Goal: Task Accomplishment & Management: Manage account settings

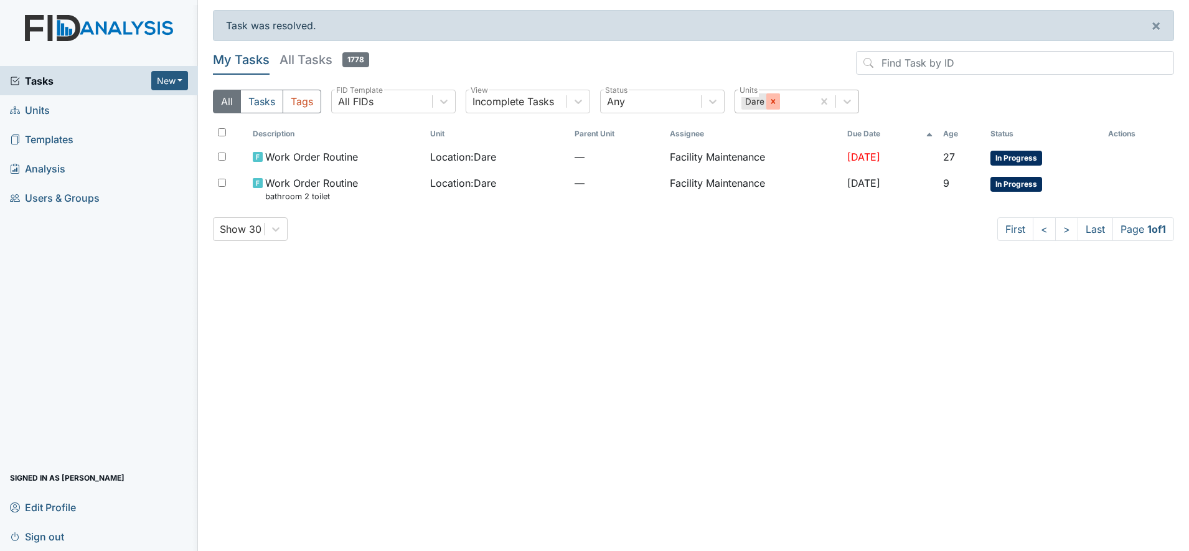
click at [772, 99] on icon at bounding box center [773, 101] width 9 height 9
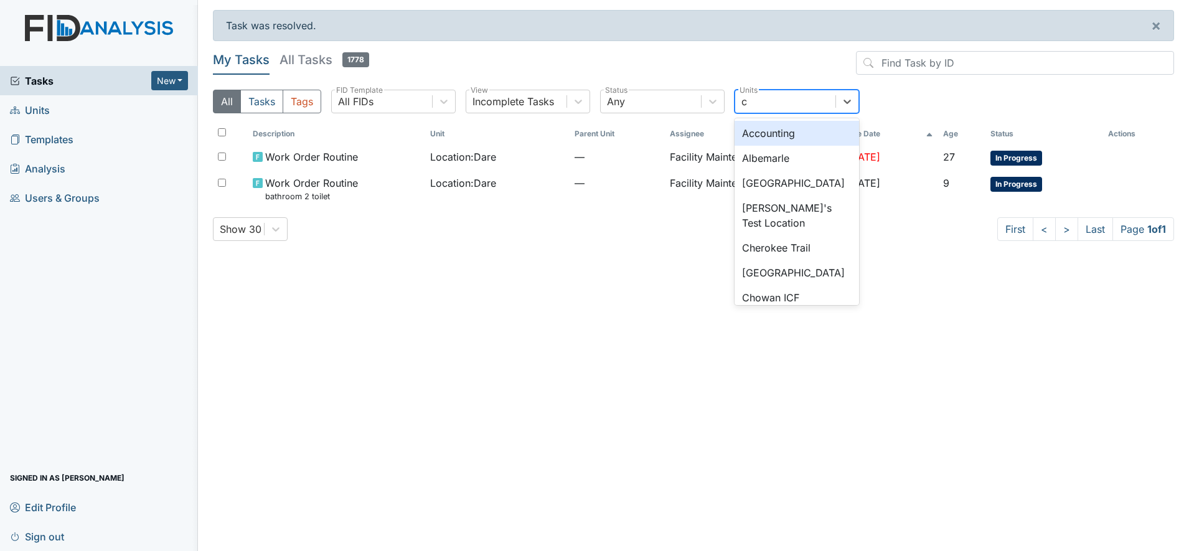
type input "cu"
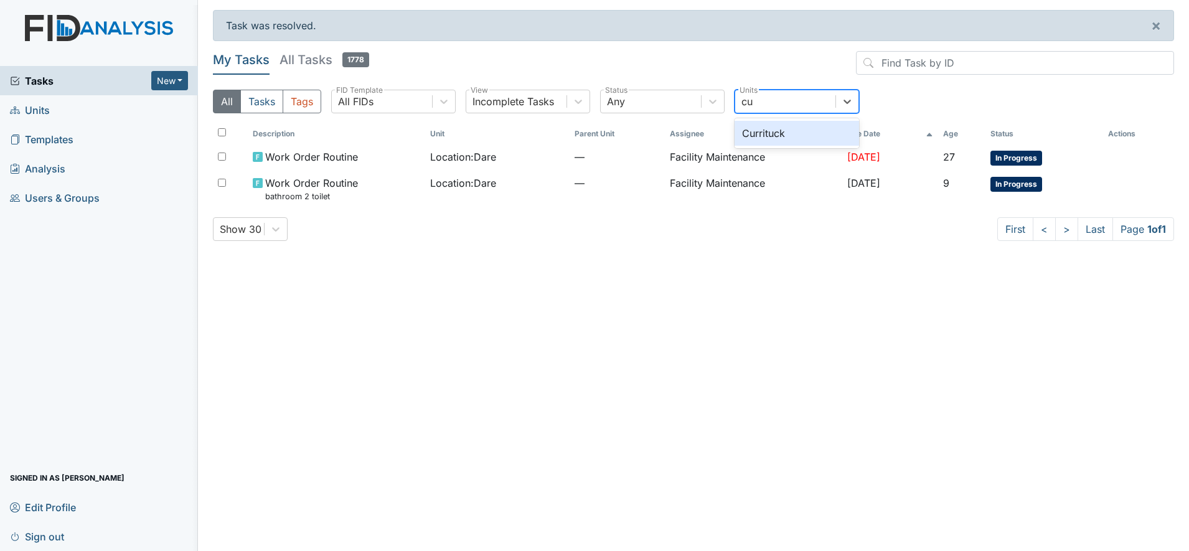
click at [774, 134] on div "Currituck" at bounding box center [797, 133] width 124 height 25
click at [763, 98] on div "Currituck" at bounding box center [762, 101] width 42 height 16
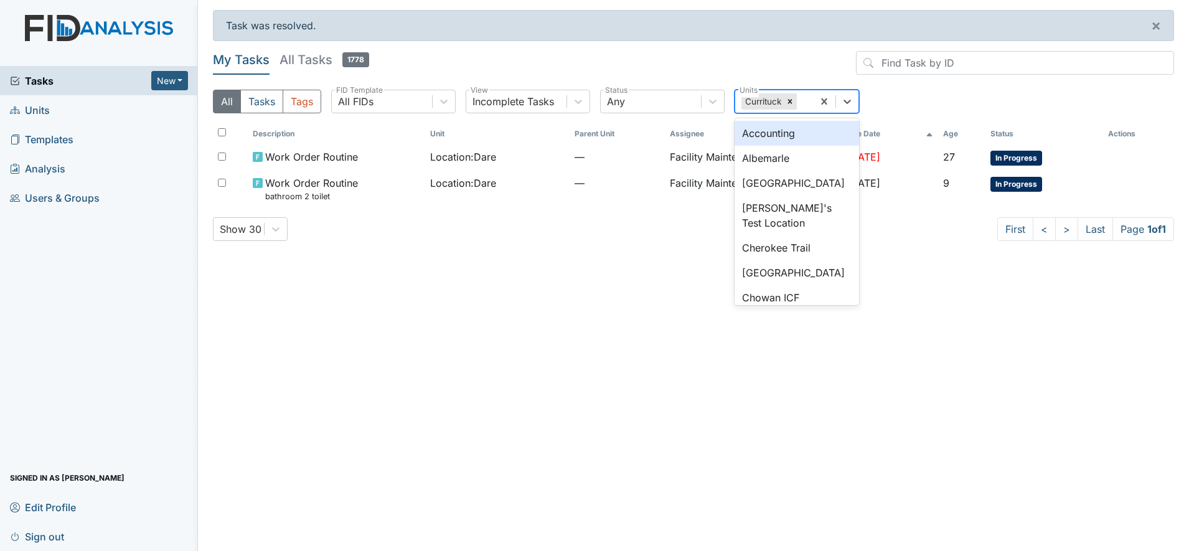
click at [763, 98] on div "Currituck" at bounding box center [762, 101] width 42 height 16
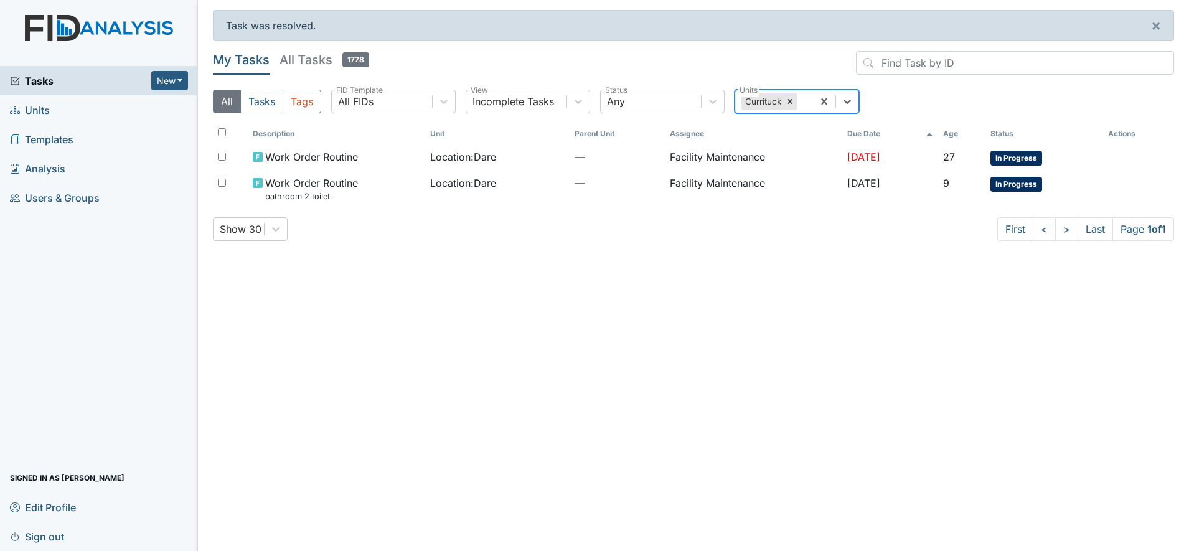
click at [763, 98] on div "Currituck" at bounding box center [762, 101] width 42 height 16
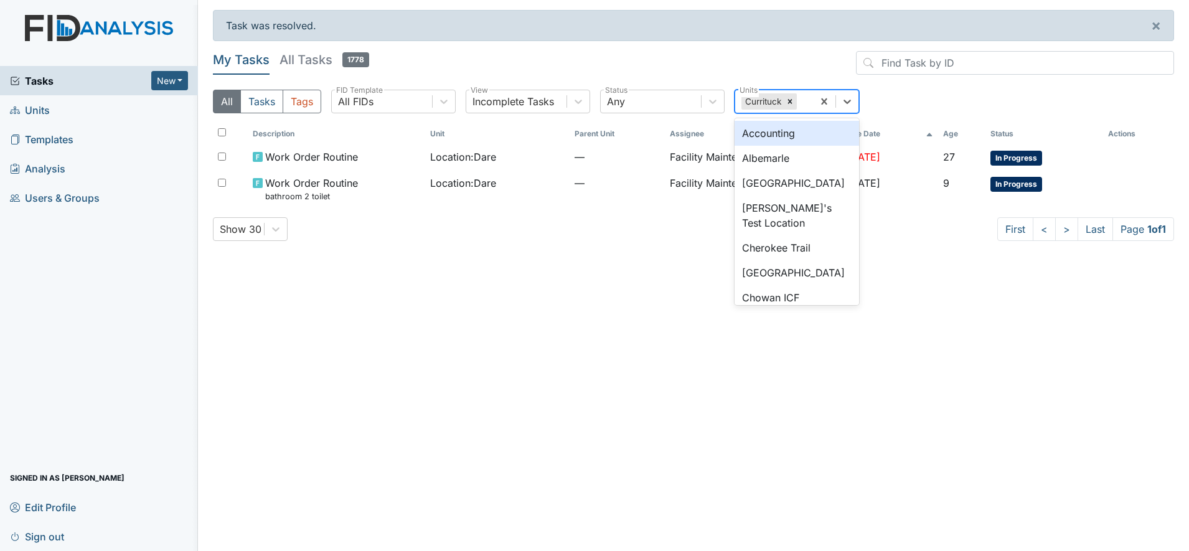
click at [763, 98] on div "Currituck" at bounding box center [762, 101] width 42 height 16
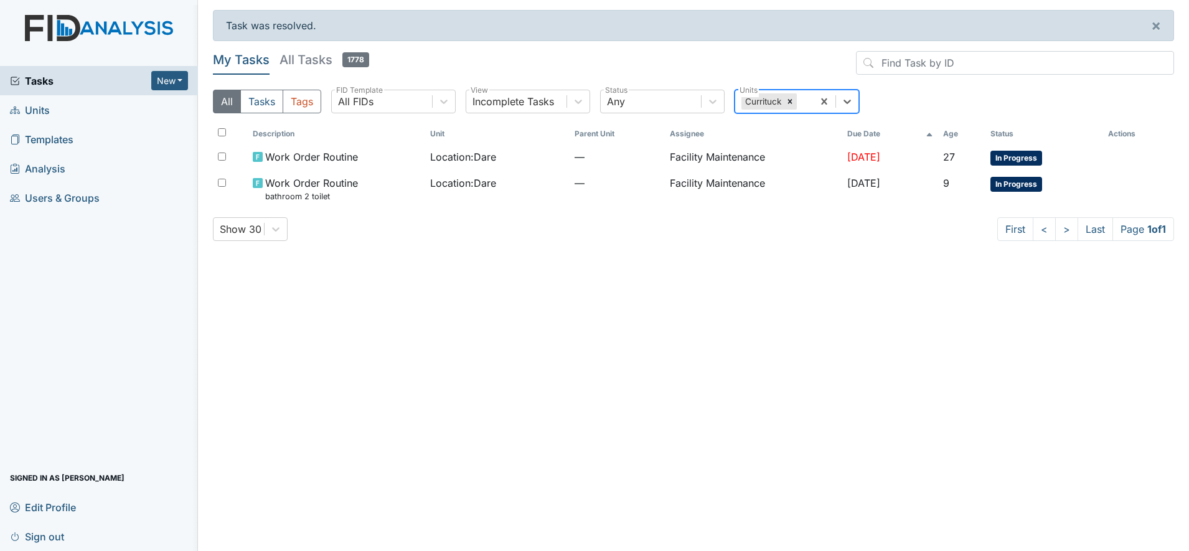
click at [763, 98] on div "Currituck" at bounding box center [762, 101] width 42 height 16
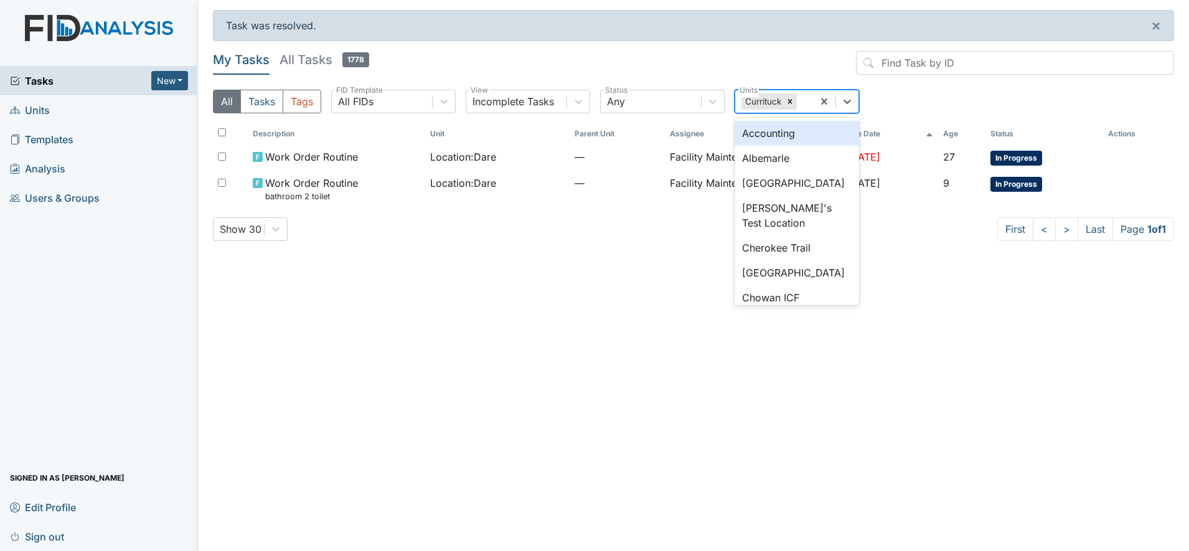
click at [763, 98] on div "Currituck" at bounding box center [762, 101] width 42 height 16
click at [768, 98] on div "Currituck" at bounding box center [762, 101] width 42 height 16
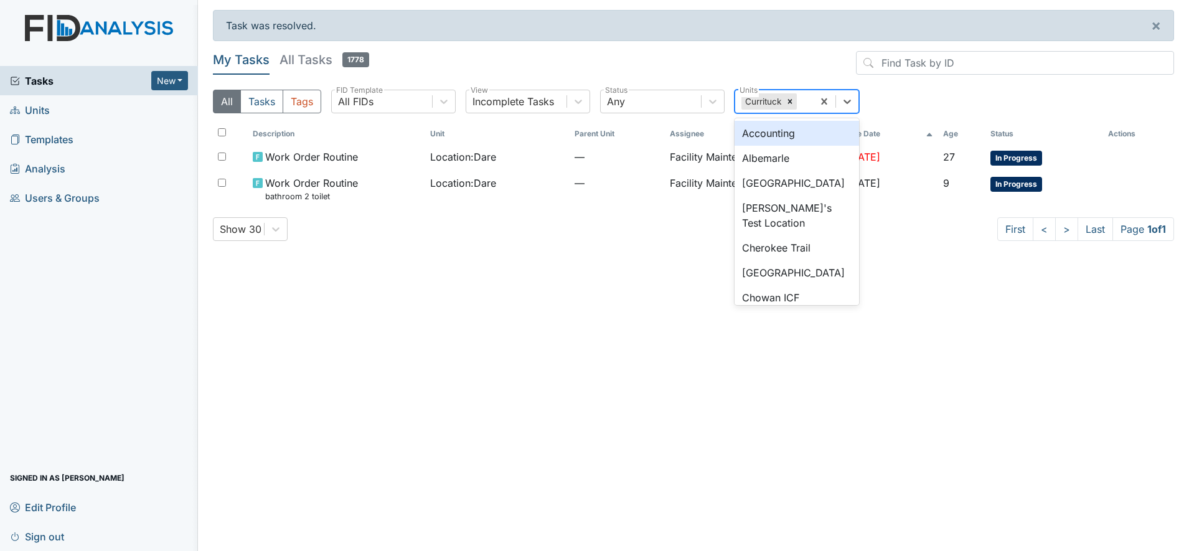
click at [768, 98] on div "Currituck" at bounding box center [762, 101] width 42 height 16
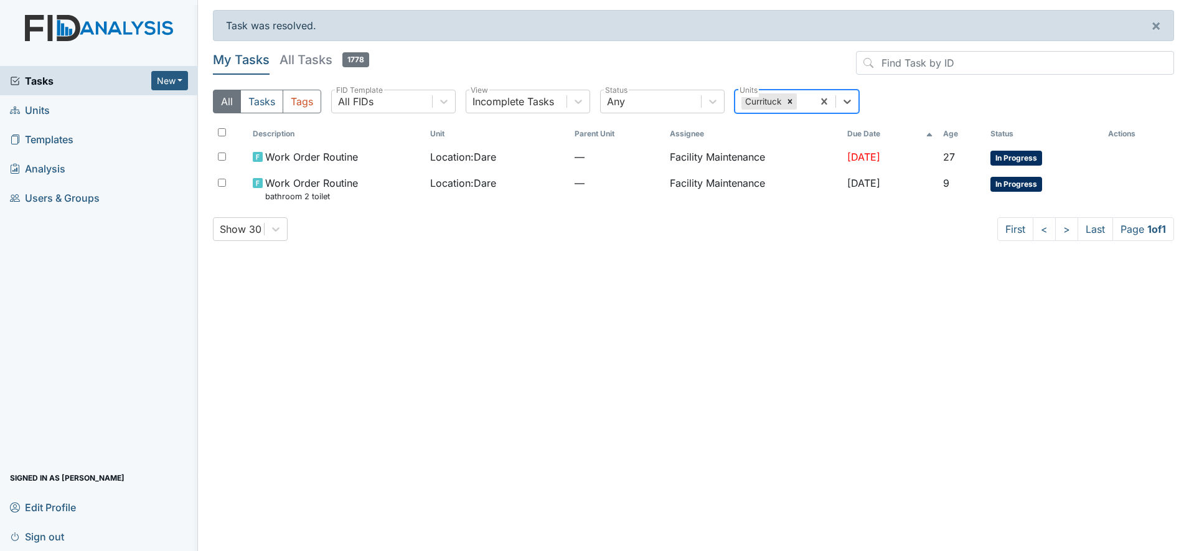
click at [768, 98] on div "Currituck" at bounding box center [762, 101] width 42 height 16
click at [768, 99] on div "Currituck" at bounding box center [762, 101] width 42 height 16
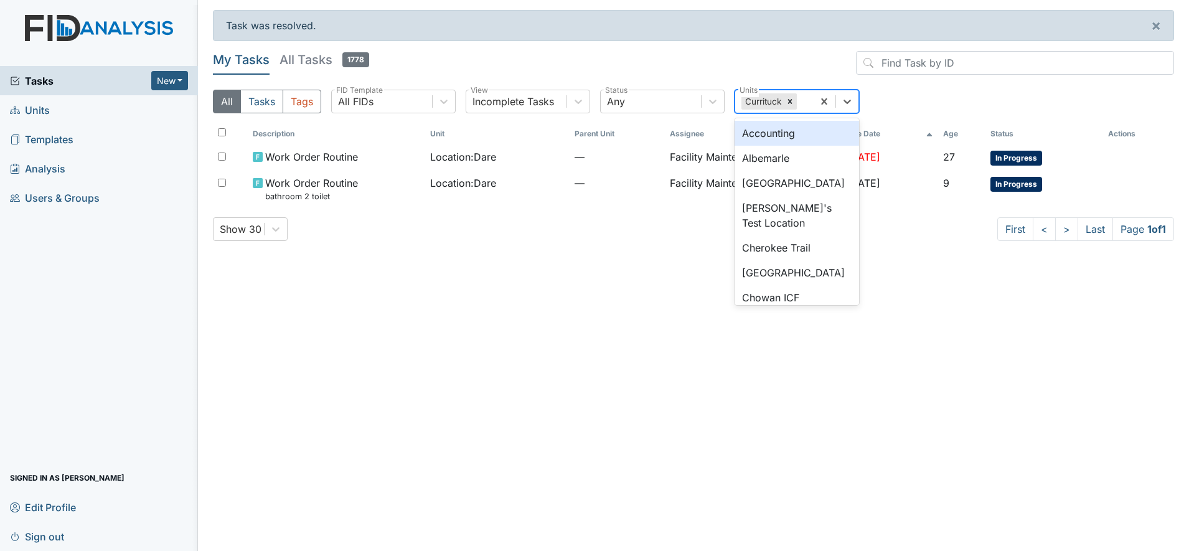
click at [768, 99] on div "Currituck" at bounding box center [762, 101] width 42 height 16
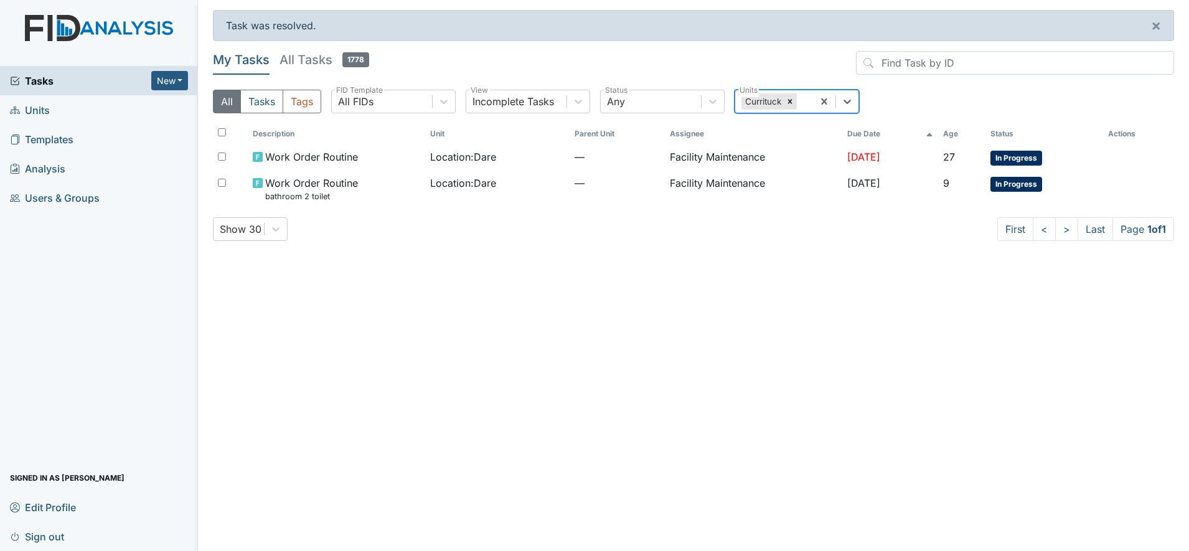
click at [768, 99] on div "Currituck" at bounding box center [762, 101] width 42 height 16
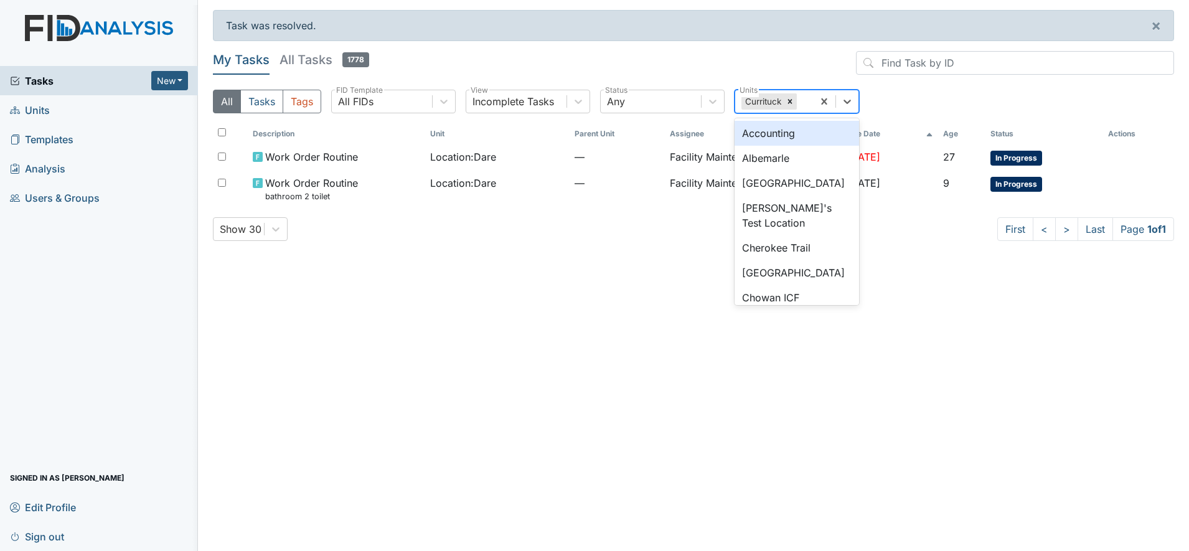
click at [768, 99] on div "Currituck" at bounding box center [762, 101] width 42 height 16
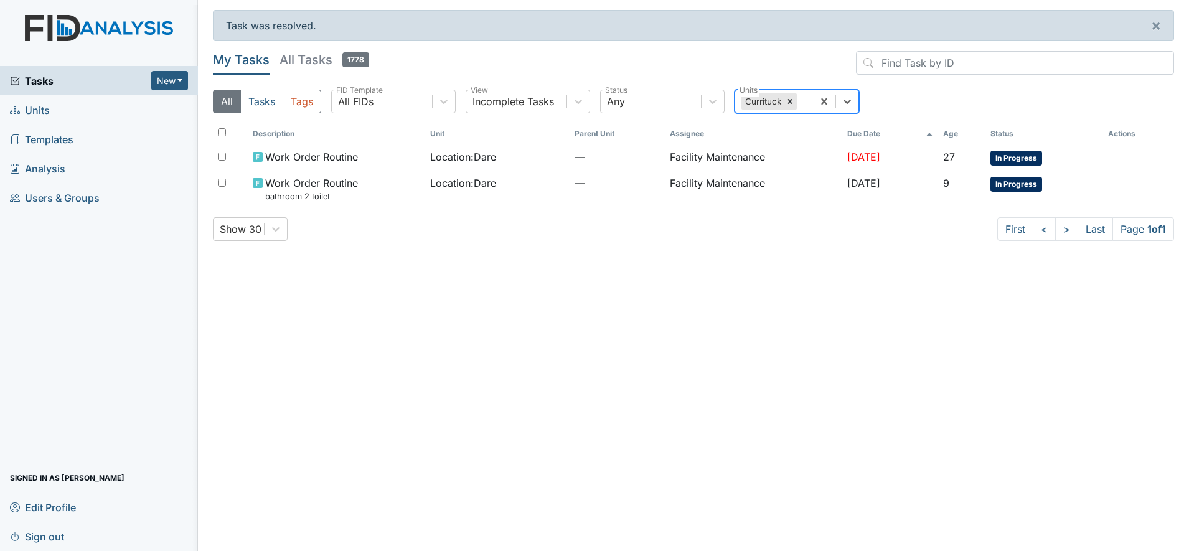
click at [768, 99] on div "Currituck" at bounding box center [762, 101] width 42 height 16
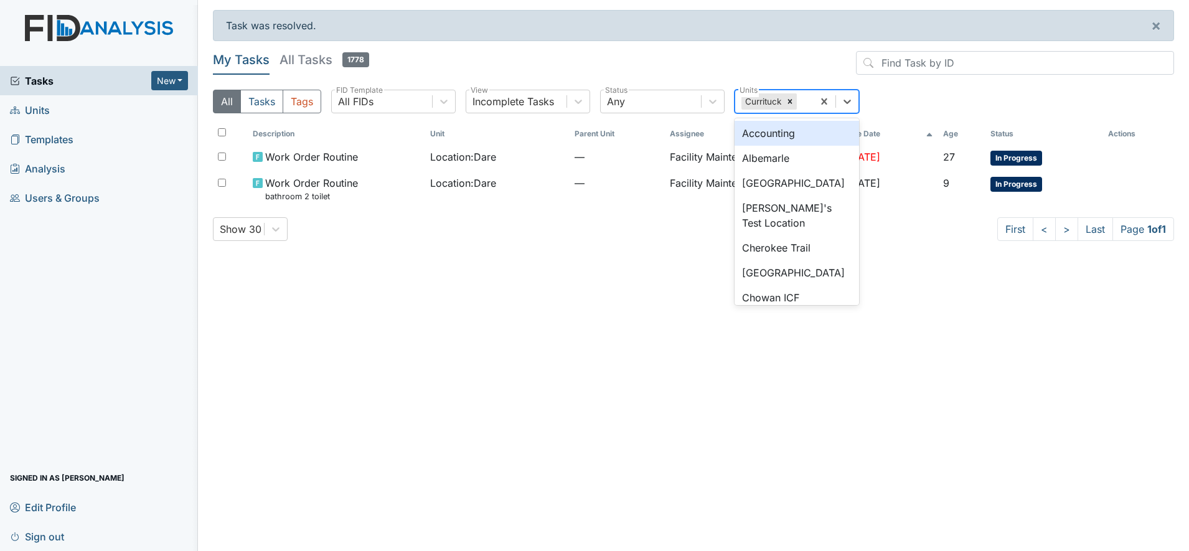
click at [768, 99] on div "Currituck" at bounding box center [762, 101] width 42 height 16
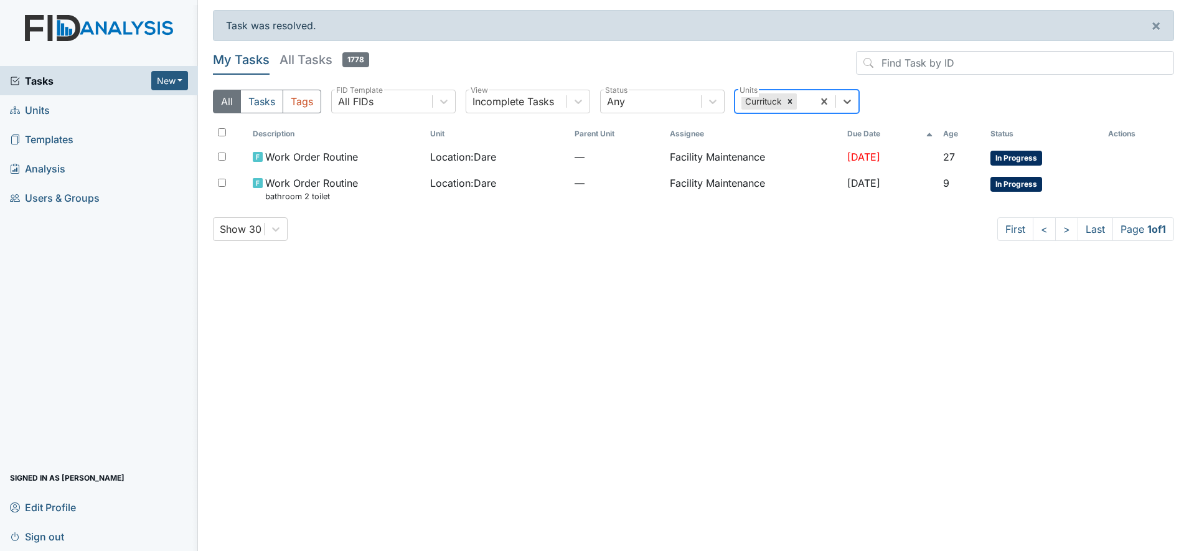
click at [768, 99] on div "Currituck" at bounding box center [762, 101] width 42 height 16
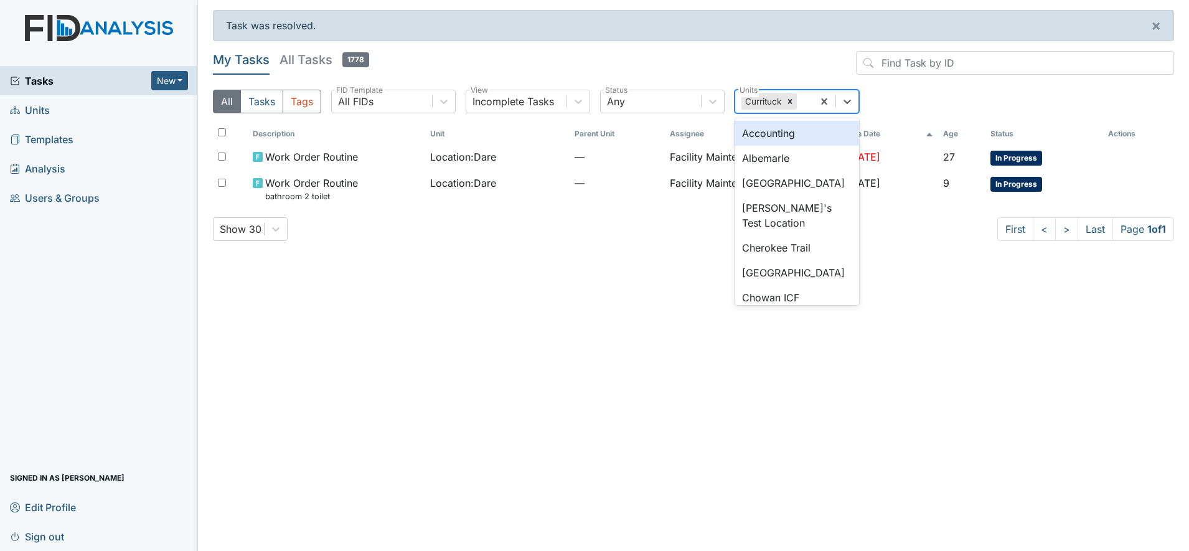
click at [768, 99] on div "Currituck" at bounding box center [762, 101] width 42 height 16
click at [768, 100] on div "All Units" at bounding box center [760, 101] width 39 height 15
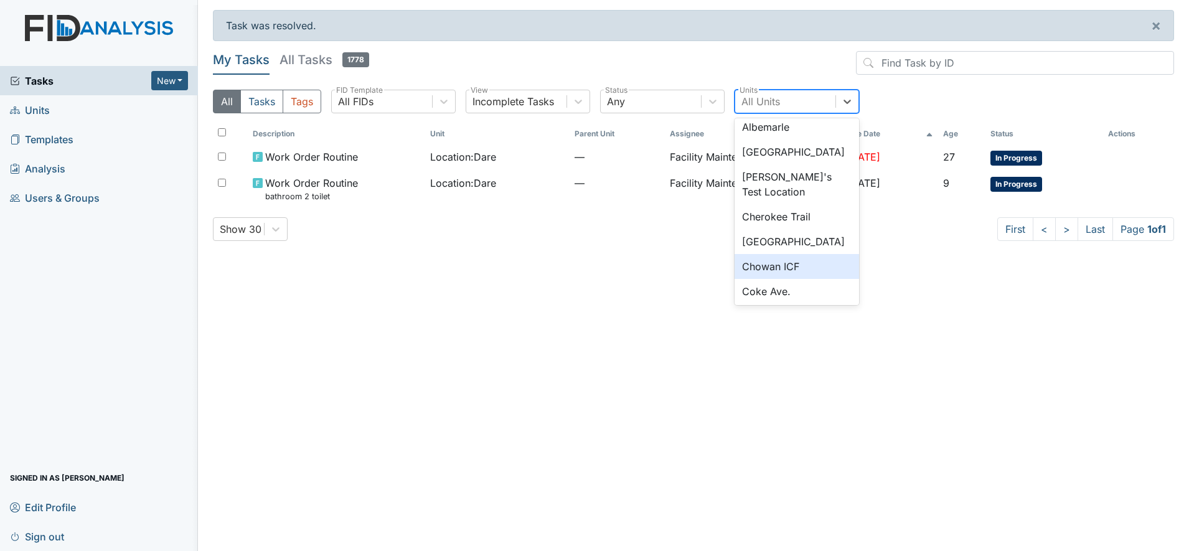
scroll to position [114, 0]
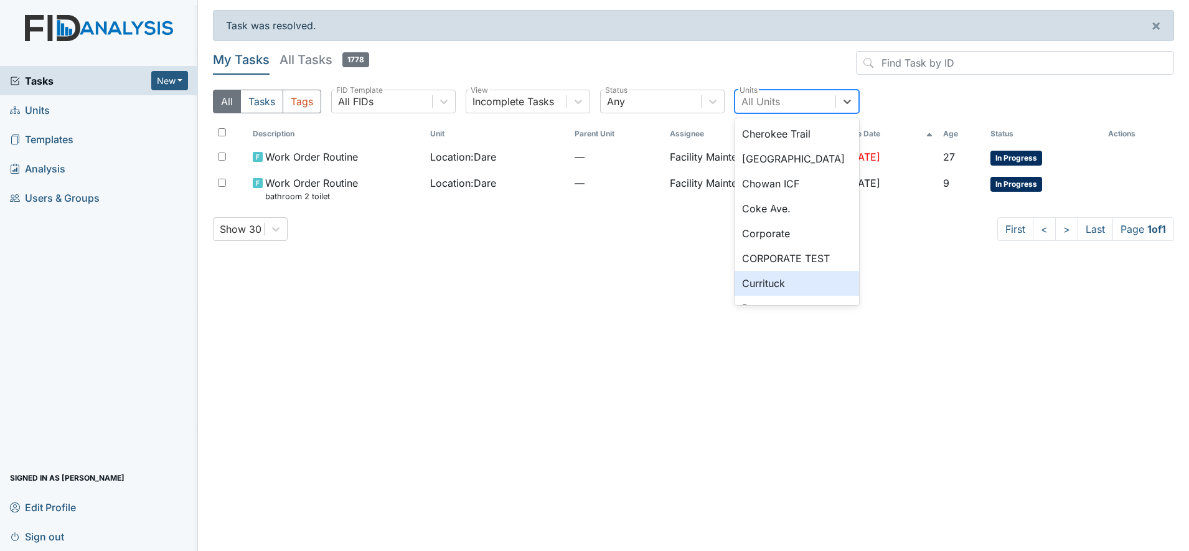
click at [776, 282] on div "Currituck" at bounding box center [797, 283] width 124 height 25
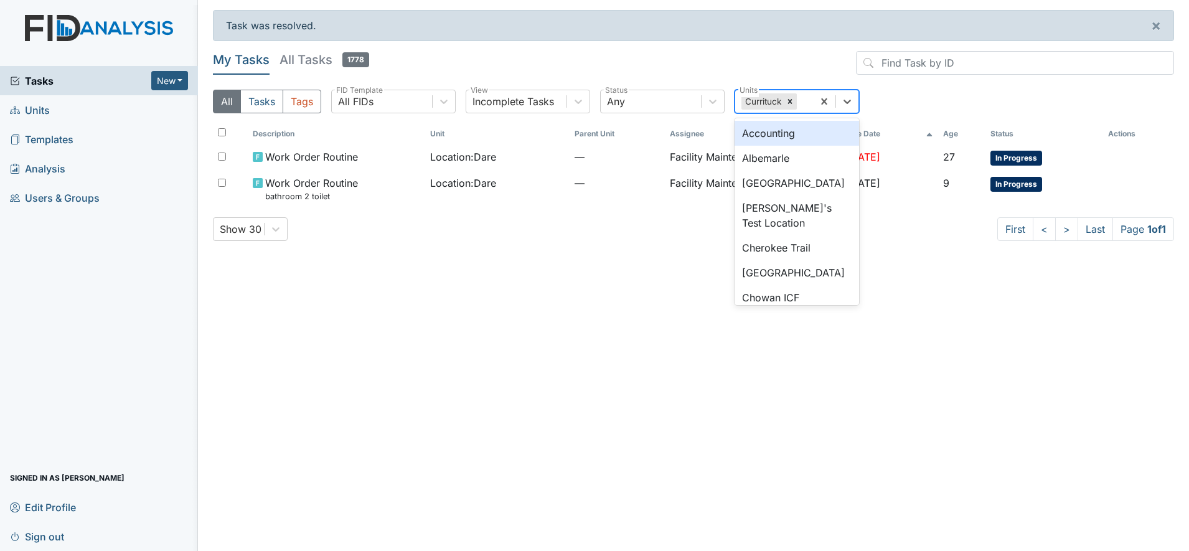
click at [771, 100] on div "Currituck" at bounding box center [762, 101] width 42 height 16
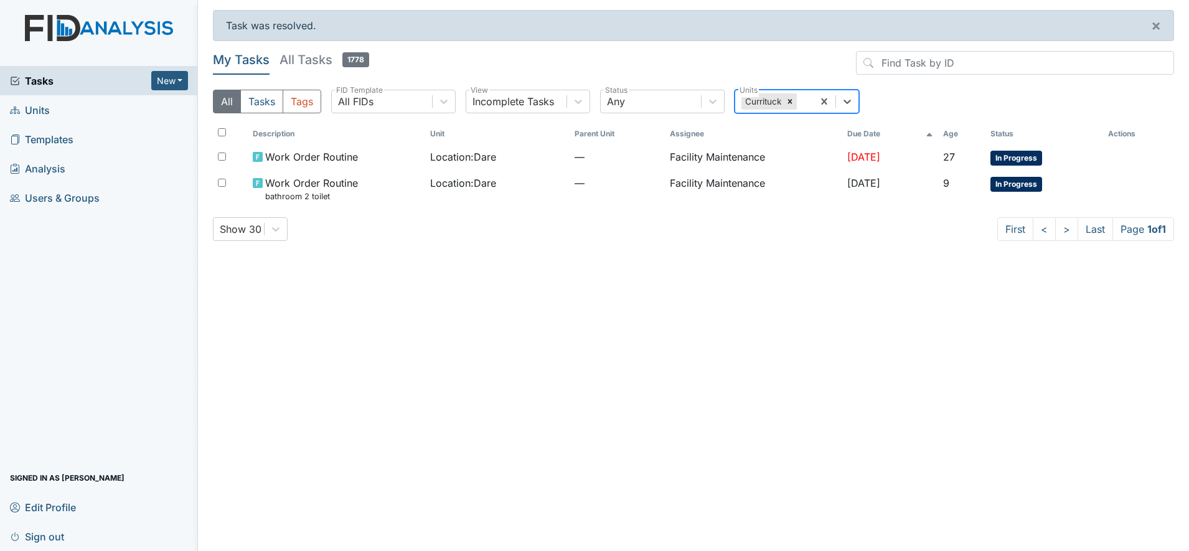
click at [771, 100] on div "Currituck" at bounding box center [762, 101] width 42 height 16
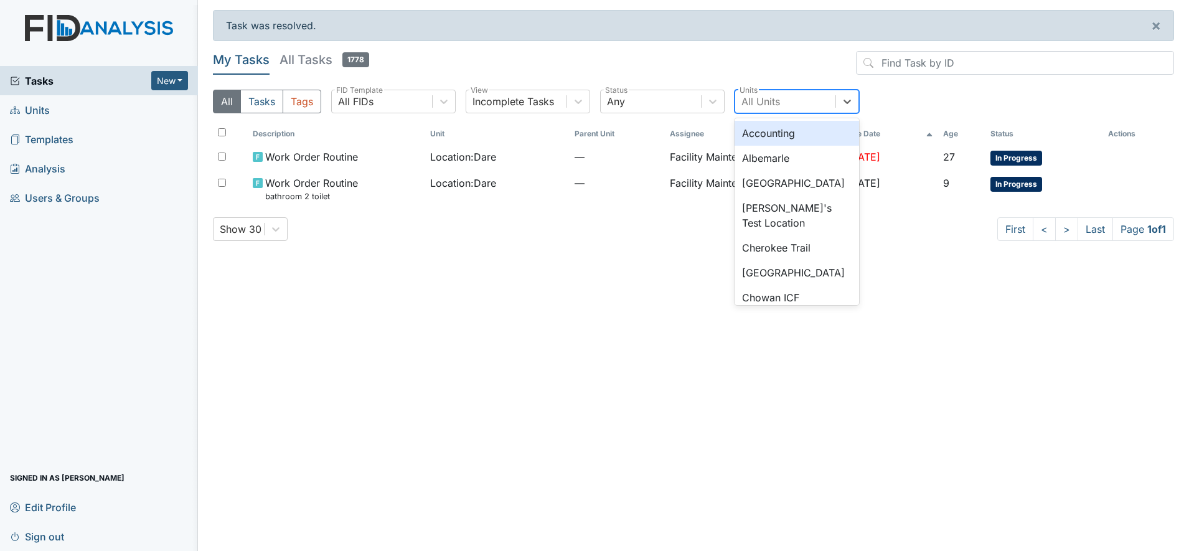
click at [763, 107] on div "All Units" at bounding box center [760, 101] width 39 height 15
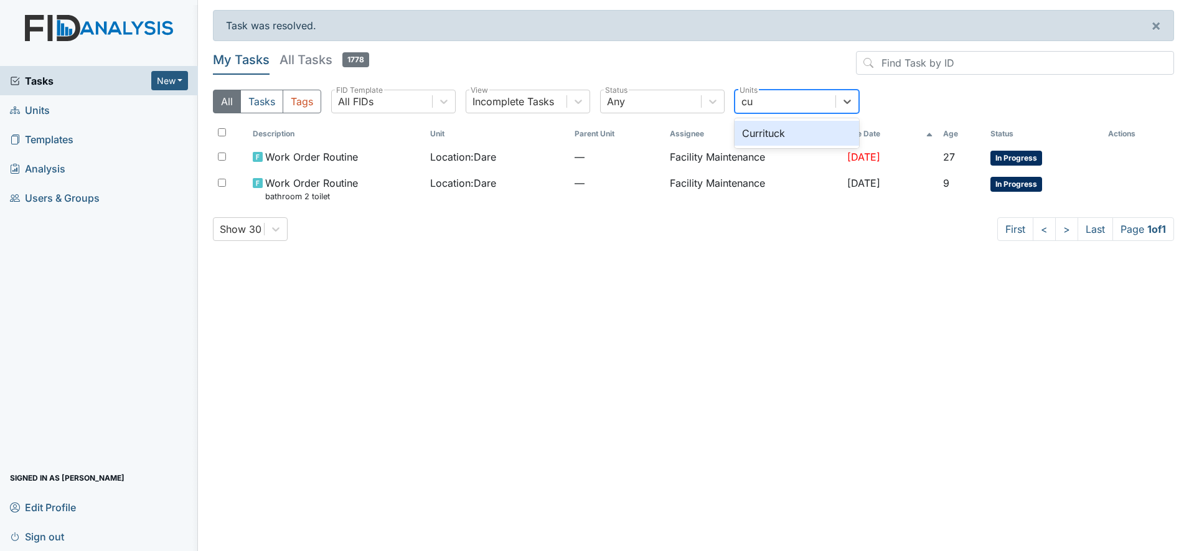
type input "cur"
click at [759, 133] on div "Currituck" at bounding box center [797, 133] width 124 height 25
click at [769, 102] on div "Currituck" at bounding box center [762, 101] width 42 height 16
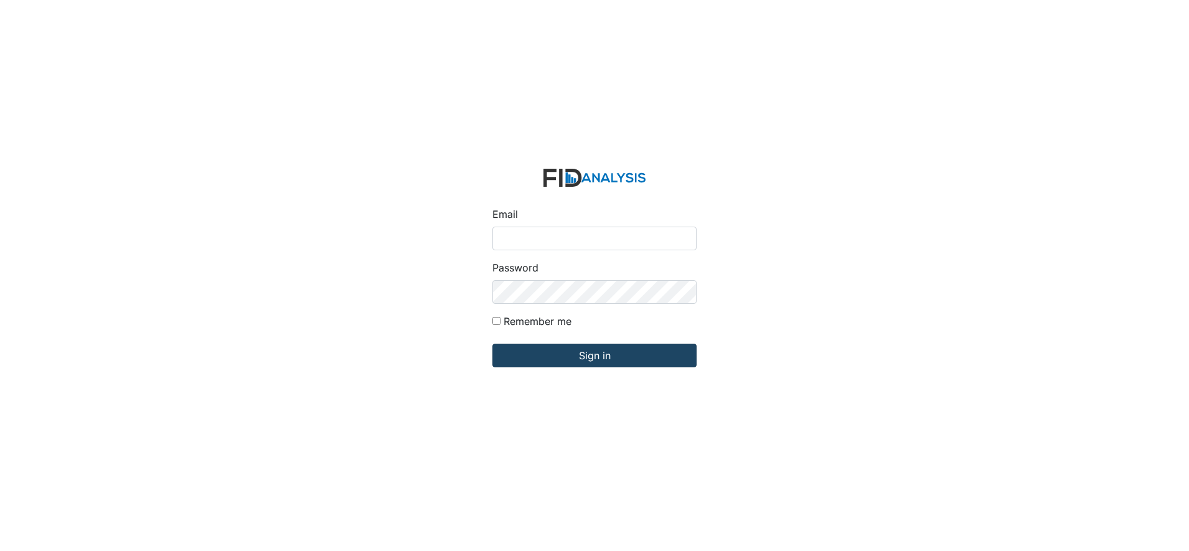
type input "[EMAIL_ADDRESS][DOMAIN_NAME]"
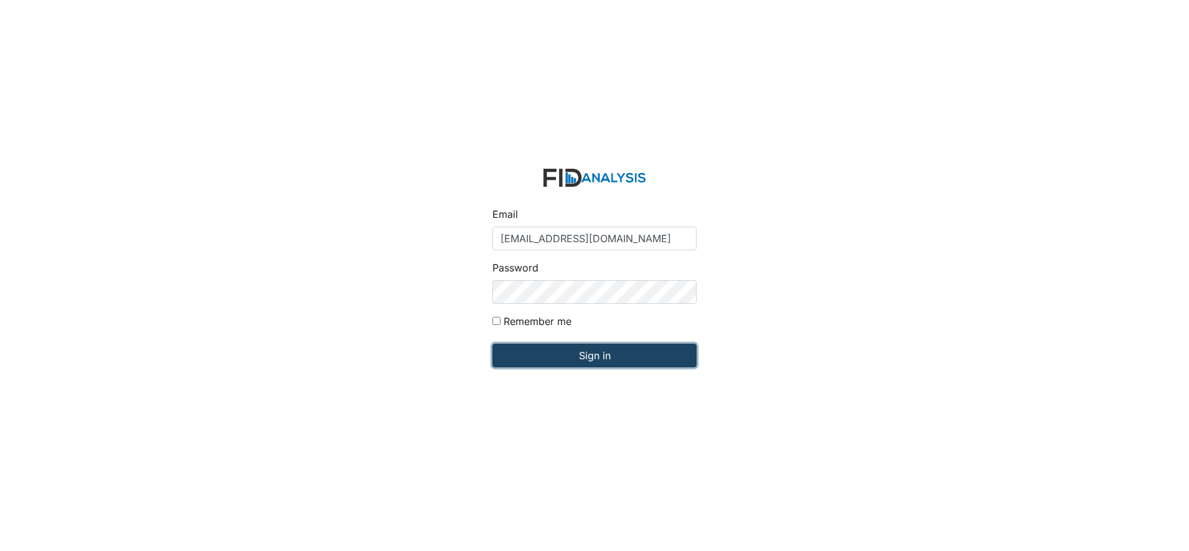
click at [595, 354] on input "Sign in" at bounding box center [594, 356] width 204 height 24
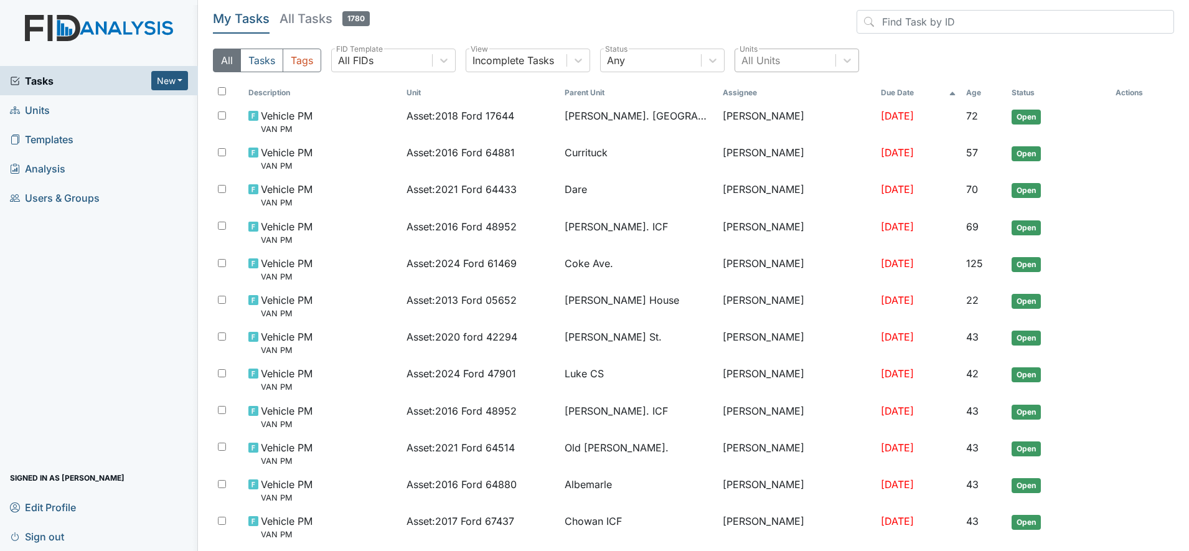
click at [761, 49] on div "All Units" at bounding box center [797, 61] width 124 height 24
type input "dare"
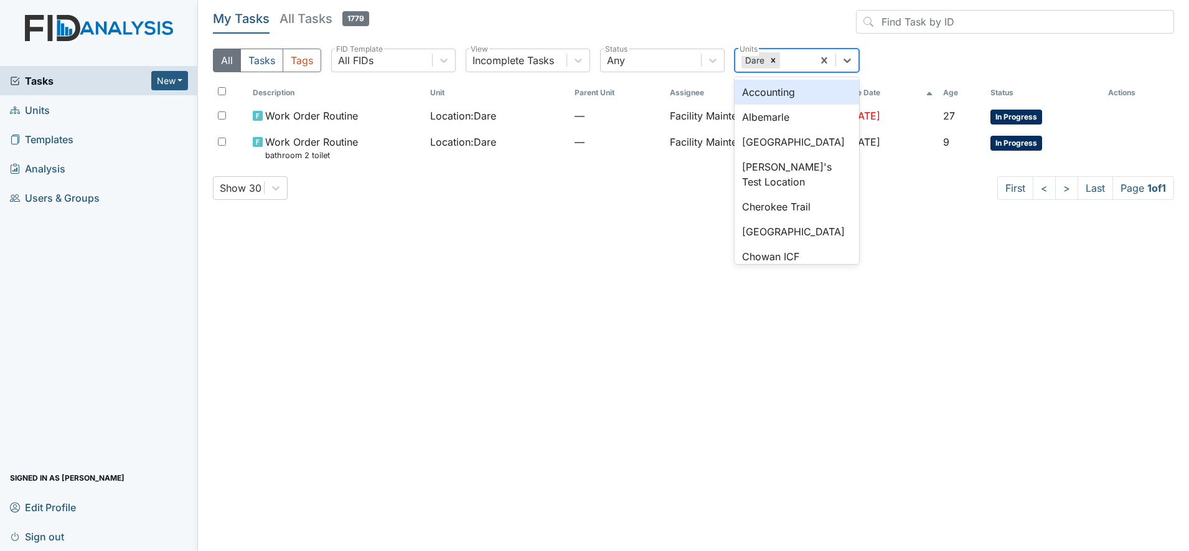
click at [756, 59] on div "Dare" at bounding box center [753, 60] width 25 height 16
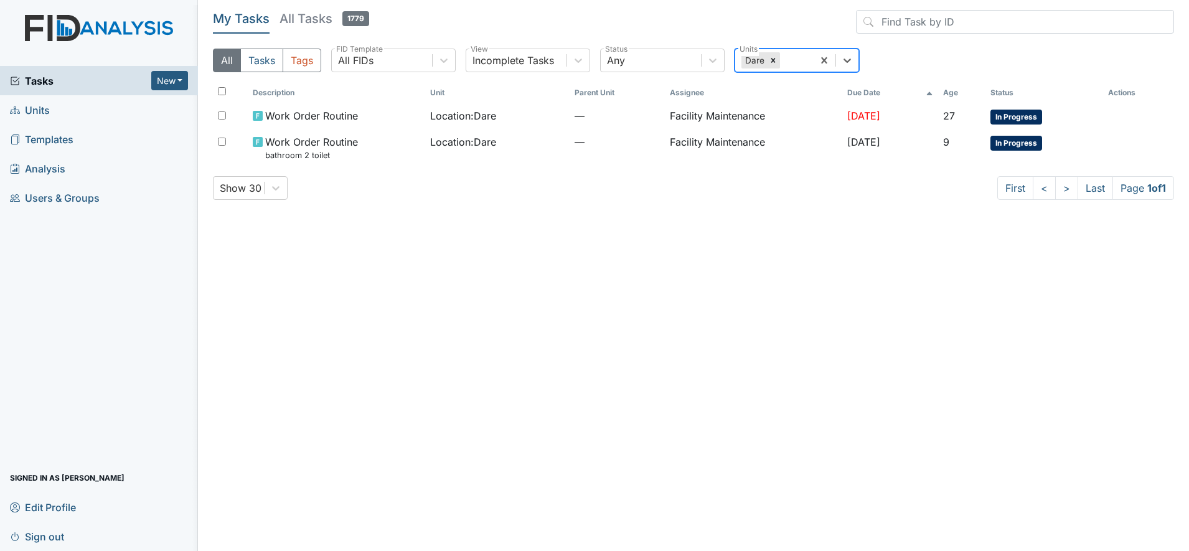
click at [756, 59] on div "Dare" at bounding box center [753, 60] width 25 height 16
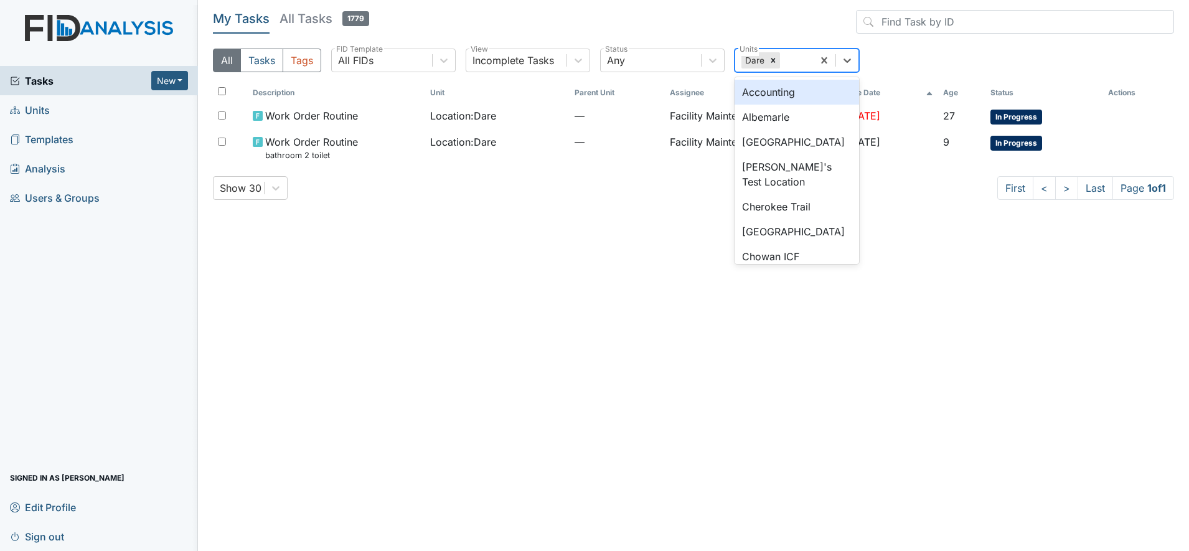
click at [756, 59] on div "Dare" at bounding box center [753, 60] width 25 height 16
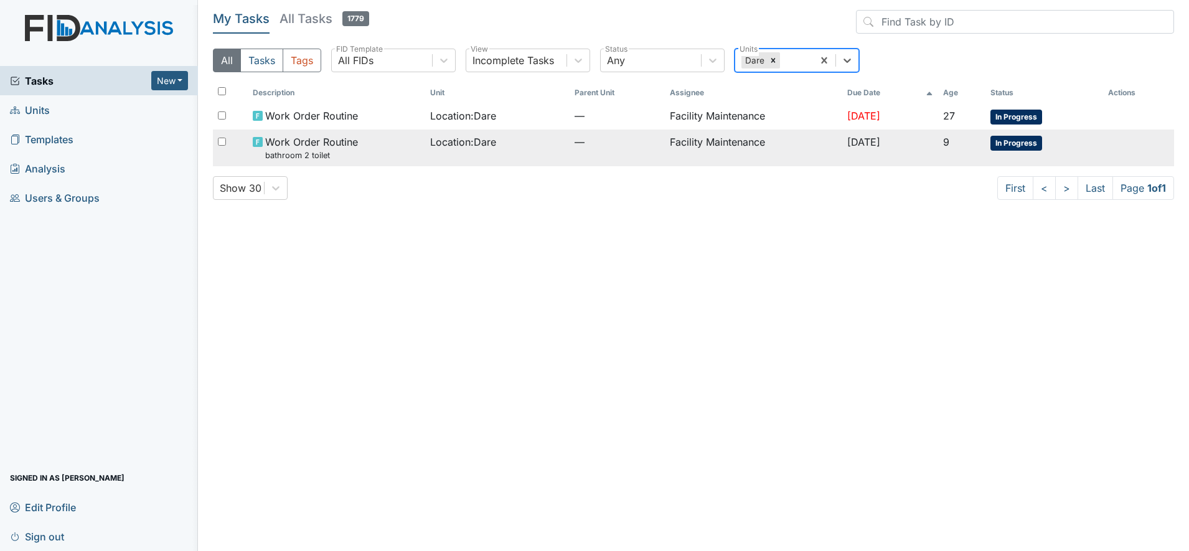
click at [456, 142] on span "Location : Dare" at bounding box center [463, 141] width 66 height 15
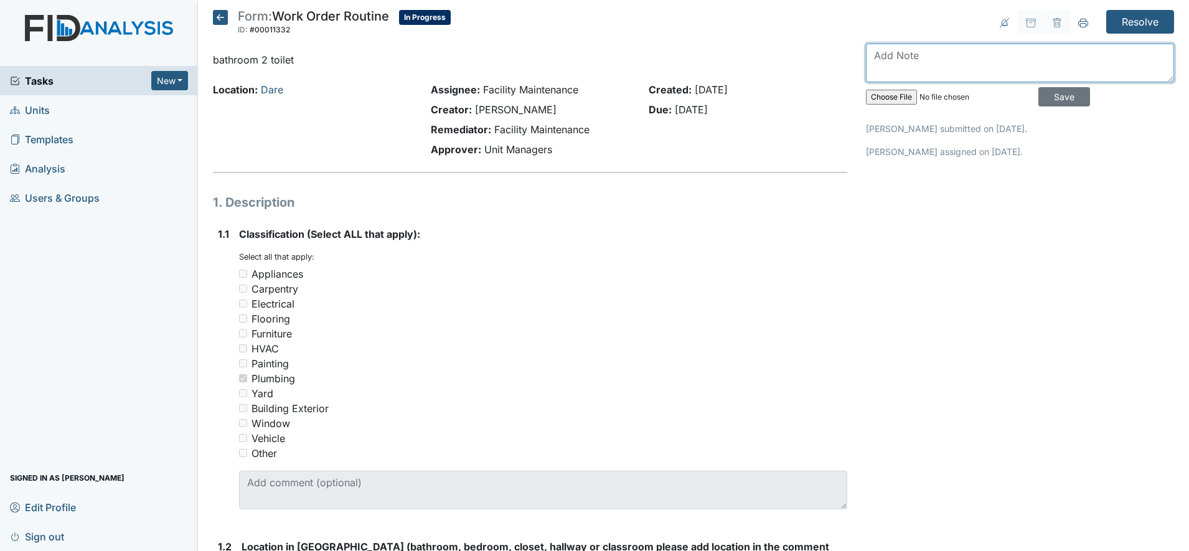
click at [888, 55] on textarea at bounding box center [1020, 63] width 308 height 39
type textarea "bathroom 2 toilet is in and good it flush slow"
click at [1047, 92] on input "Save" at bounding box center [1064, 96] width 52 height 19
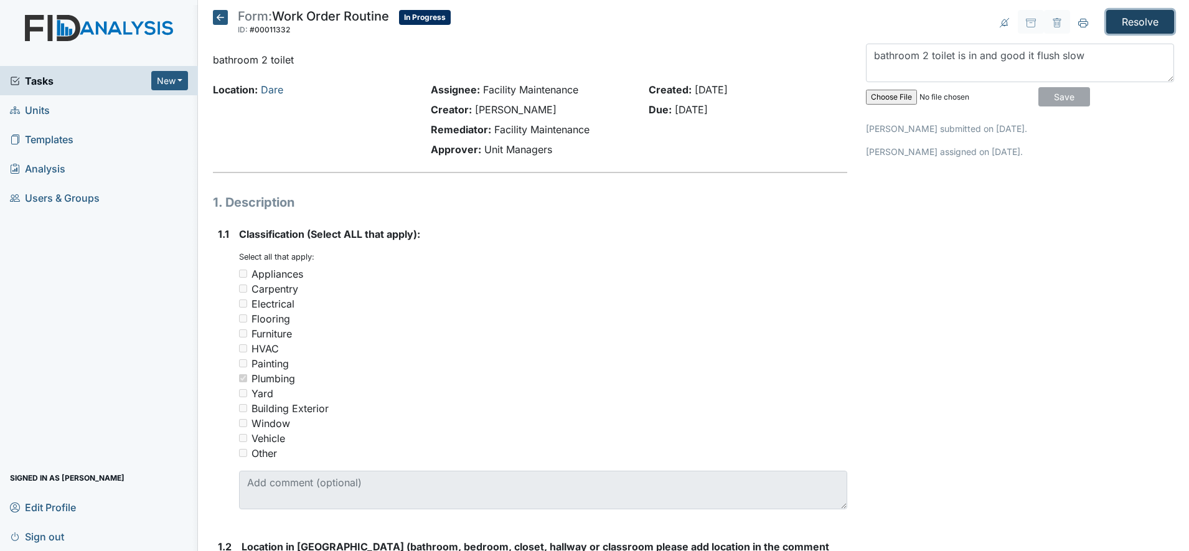
click at [1139, 16] on input "Resolve" at bounding box center [1140, 22] width 68 height 24
click at [1133, 27] on input "Resolve" at bounding box center [1140, 22] width 68 height 24
click at [1119, 26] on input "Resolve" at bounding box center [1140, 22] width 68 height 24
click at [1126, 18] on input "Resolve" at bounding box center [1140, 22] width 68 height 24
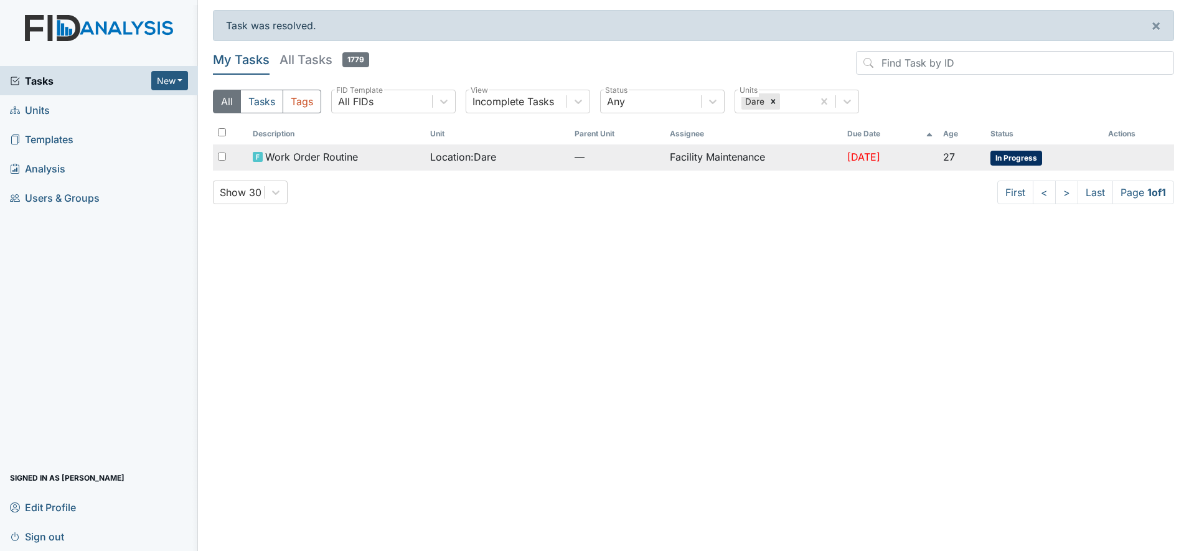
click at [721, 157] on td "Facility Maintenance" at bounding box center [754, 157] width 178 height 26
click at [720, 150] on td "Facility Maintenance" at bounding box center [754, 157] width 178 height 26
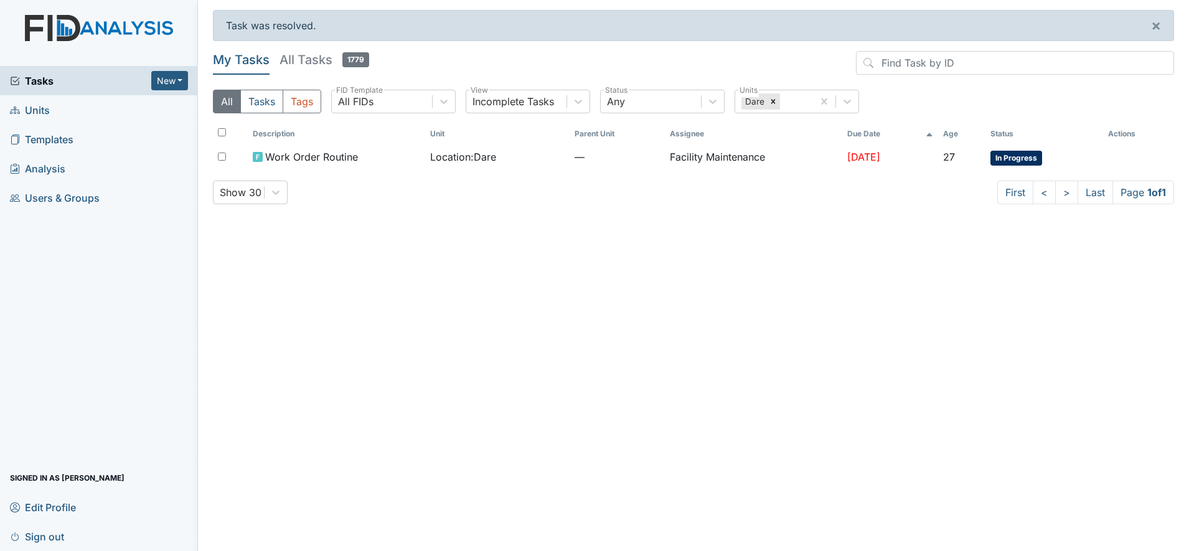
drag, startPoint x: 720, startPoint y: 150, endPoint x: 633, endPoint y: 231, distance: 118.9
click at [633, 231] on main "Task was resolved. × My Tasks All Tasks 1779 All Tasks Tags All FIDs FID Templa…" at bounding box center [693, 275] width 991 height 551
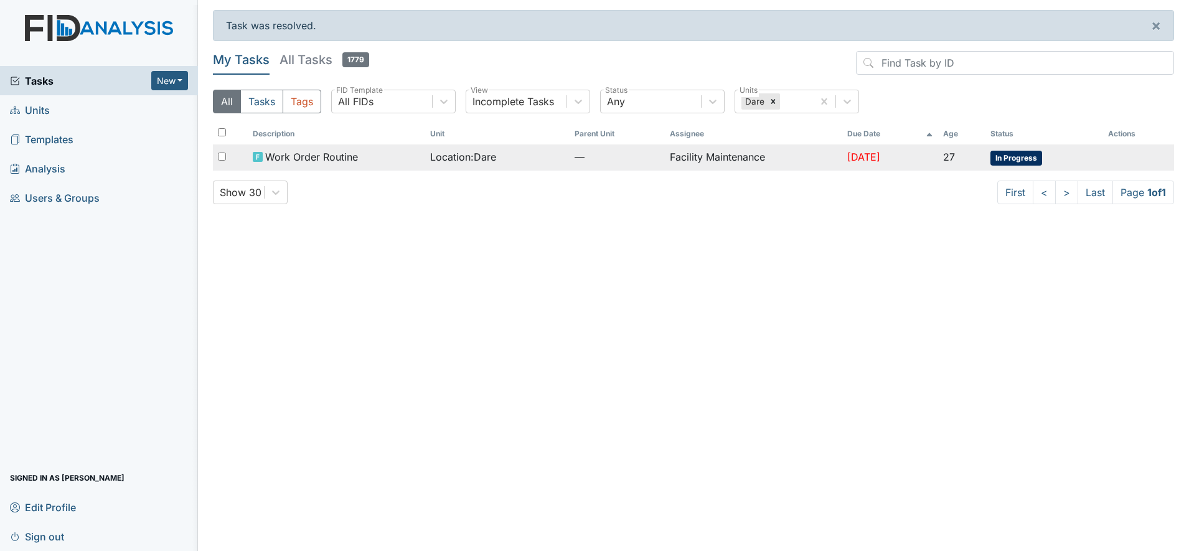
click at [476, 155] on span "Location : Dare" at bounding box center [463, 156] width 66 height 15
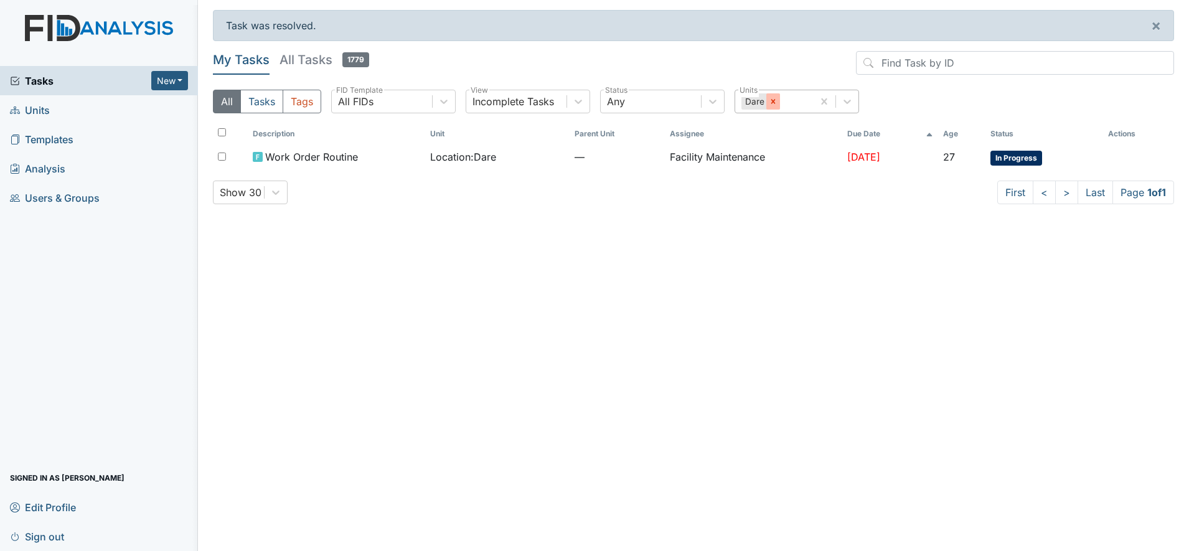
click at [772, 100] on icon at bounding box center [773, 101] width 4 height 4
type input "cur"
click at [763, 128] on div "Currituck" at bounding box center [797, 133] width 124 height 25
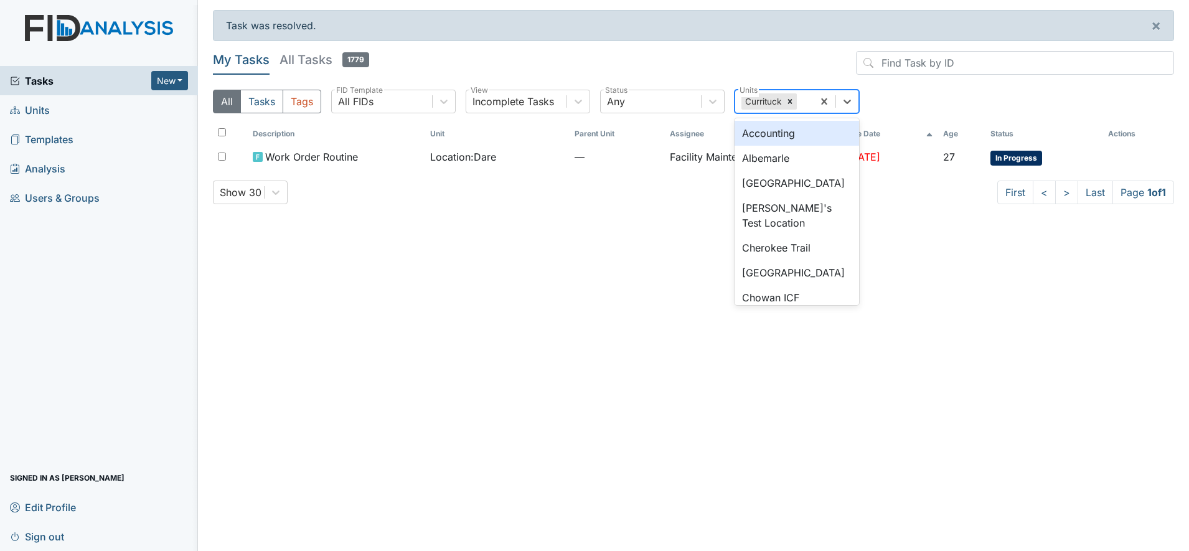
click at [761, 101] on div "Currituck" at bounding box center [762, 101] width 42 height 16
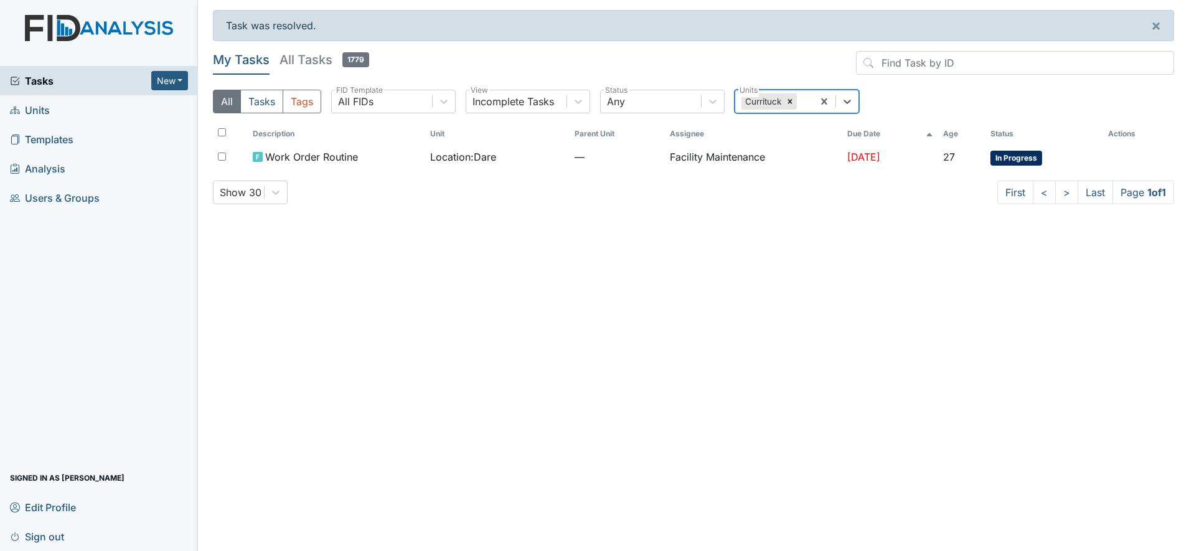
click at [761, 101] on div "Currituck" at bounding box center [762, 101] width 42 height 16
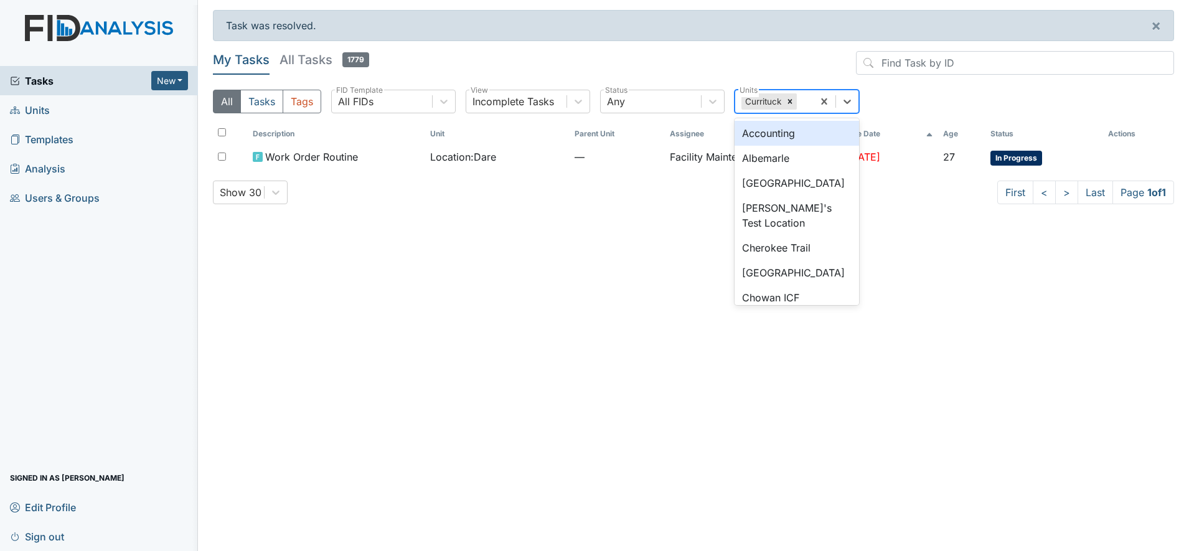
click at [761, 101] on div "Currituck" at bounding box center [762, 101] width 42 height 16
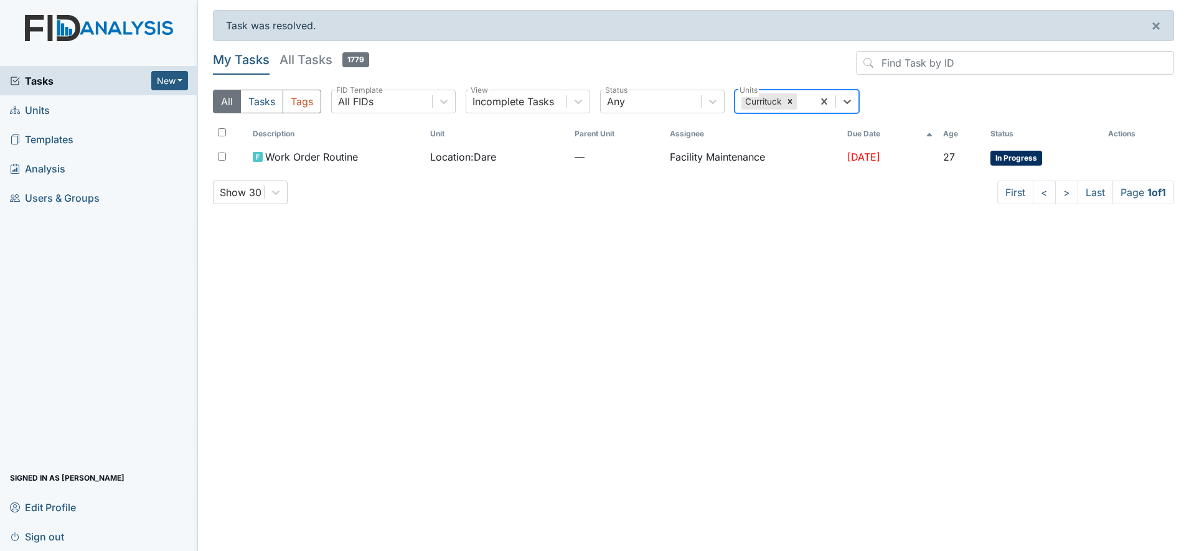
click at [761, 101] on div "Currituck" at bounding box center [762, 101] width 42 height 16
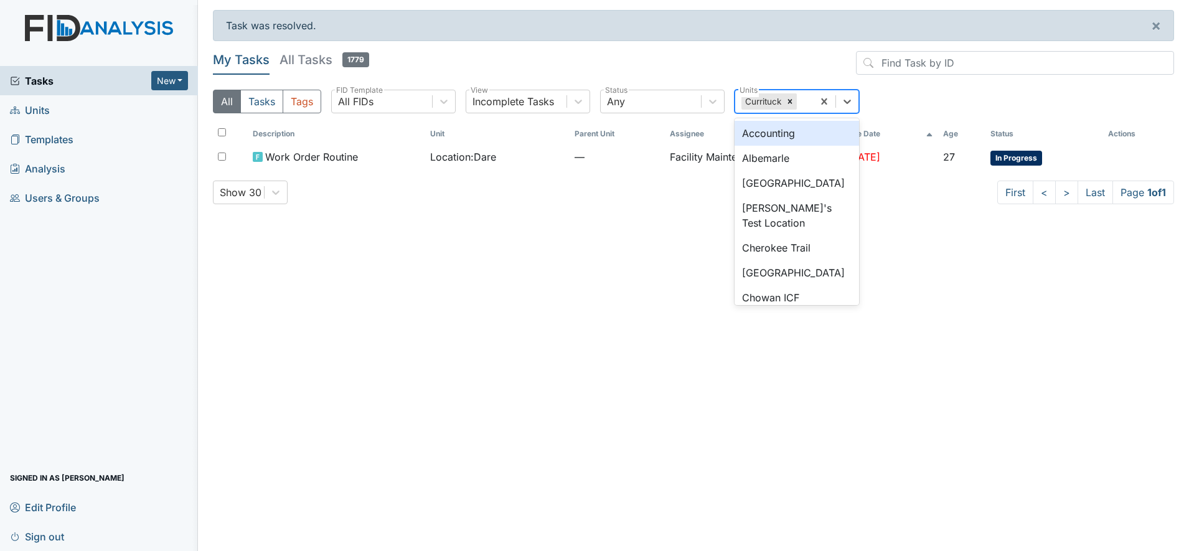
click at [761, 101] on div "Currituck" at bounding box center [762, 101] width 42 height 16
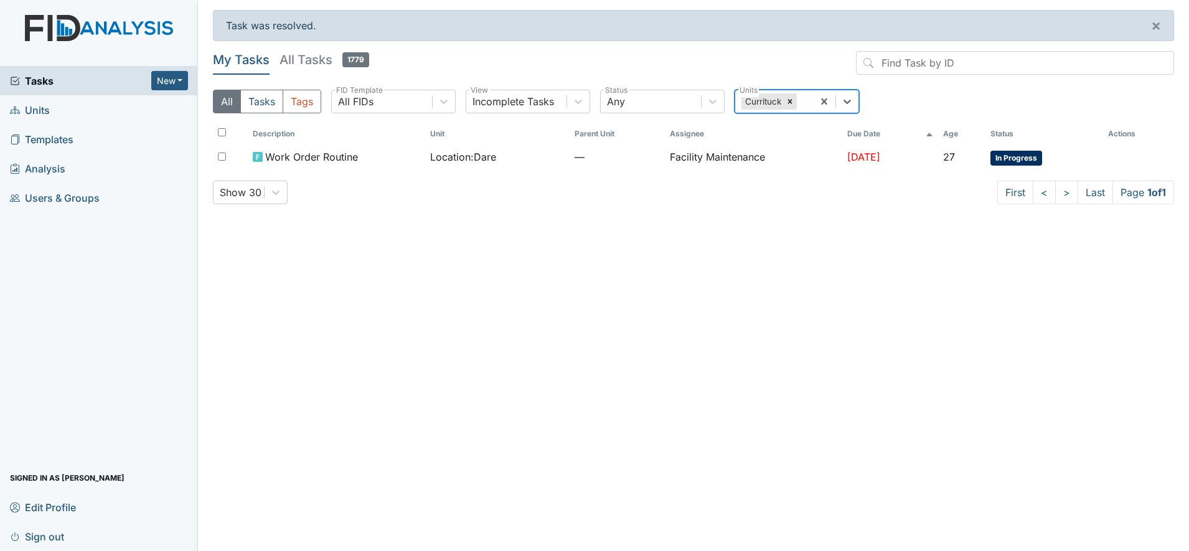
click at [761, 101] on div "Currituck" at bounding box center [762, 101] width 42 height 16
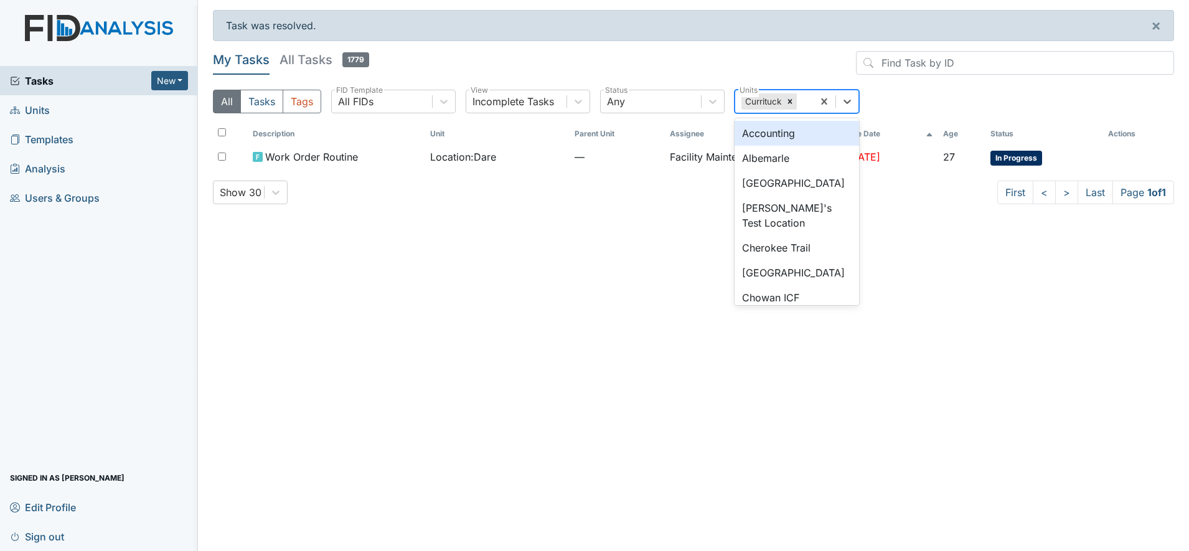
click at [761, 101] on div "Currituck" at bounding box center [762, 101] width 42 height 16
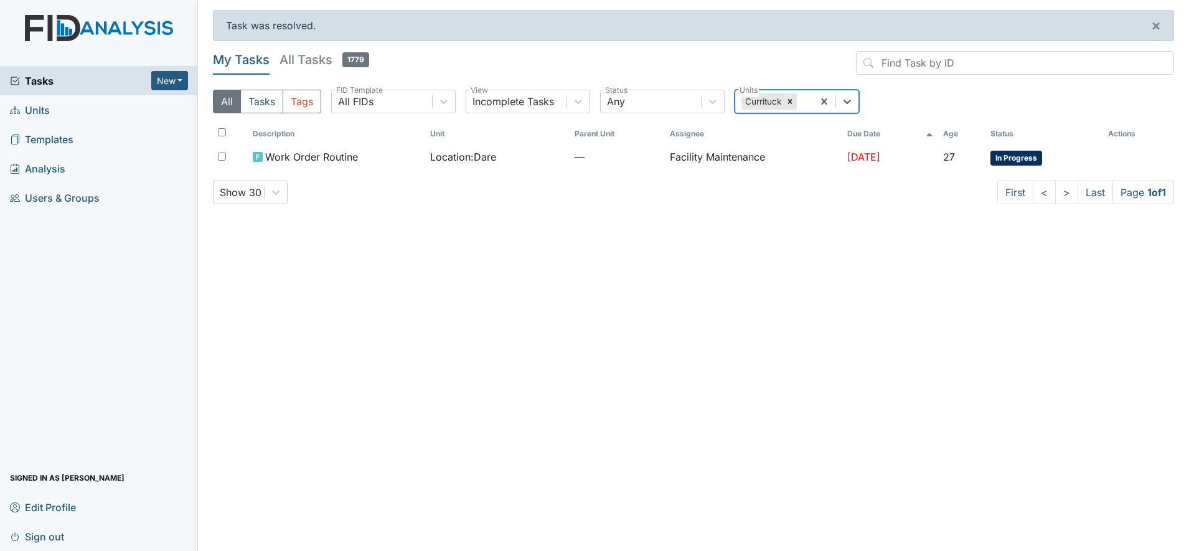
click at [761, 101] on div "Currituck" at bounding box center [762, 101] width 42 height 16
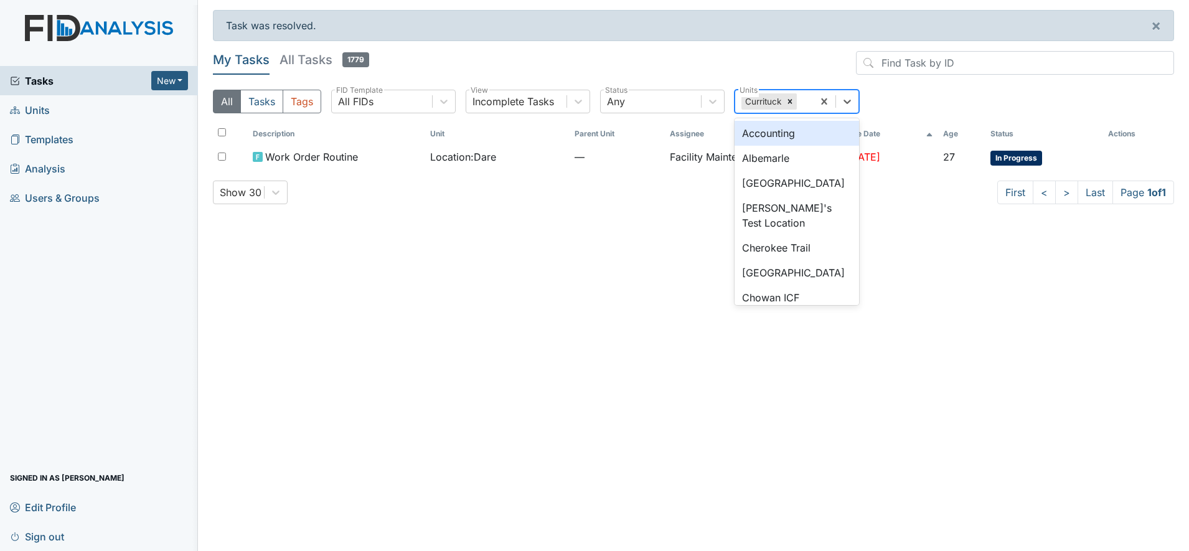
click at [761, 101] on div "Currituck" at bounding box center [762, 101] width 42 height 16
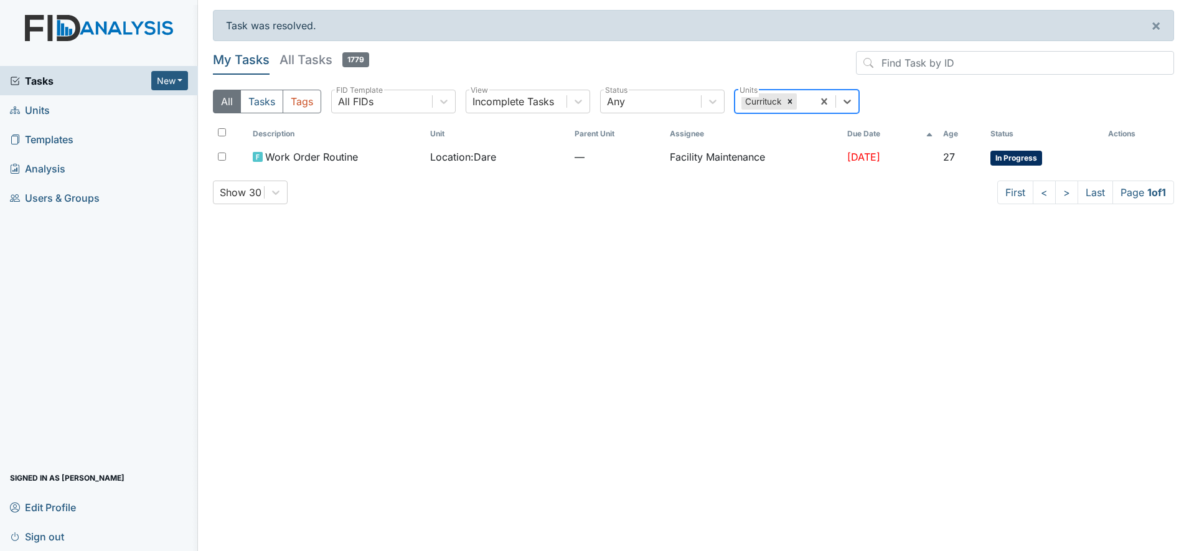
click at [761, 101] on div "Currituck" at bounding box center [762, 101] width 42 height 16
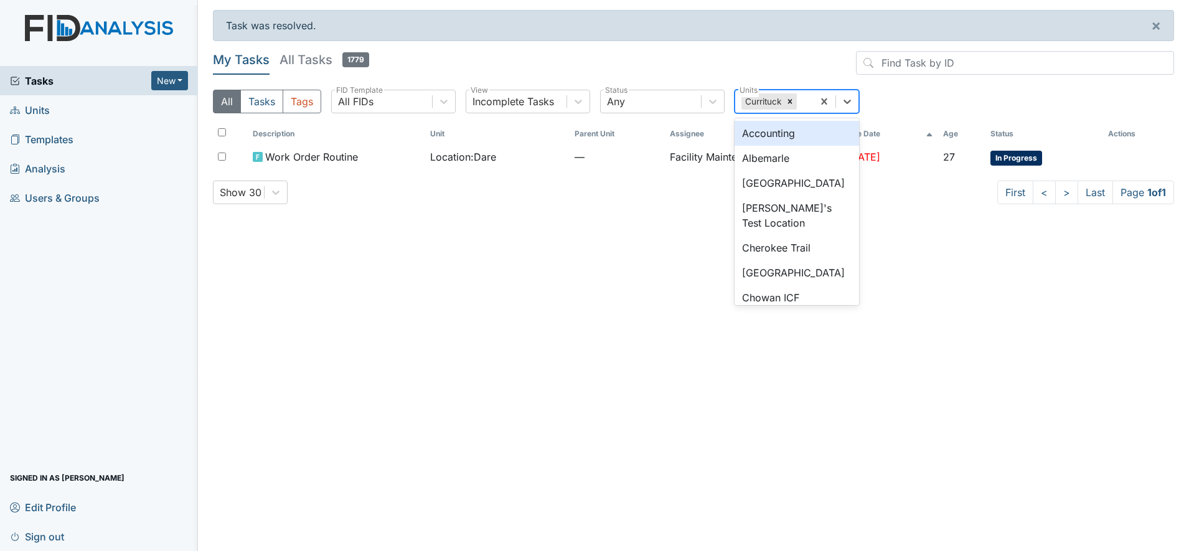
click at [761, 101] on div "Currituck" at bounding box center [762, 101] width 42 height 16
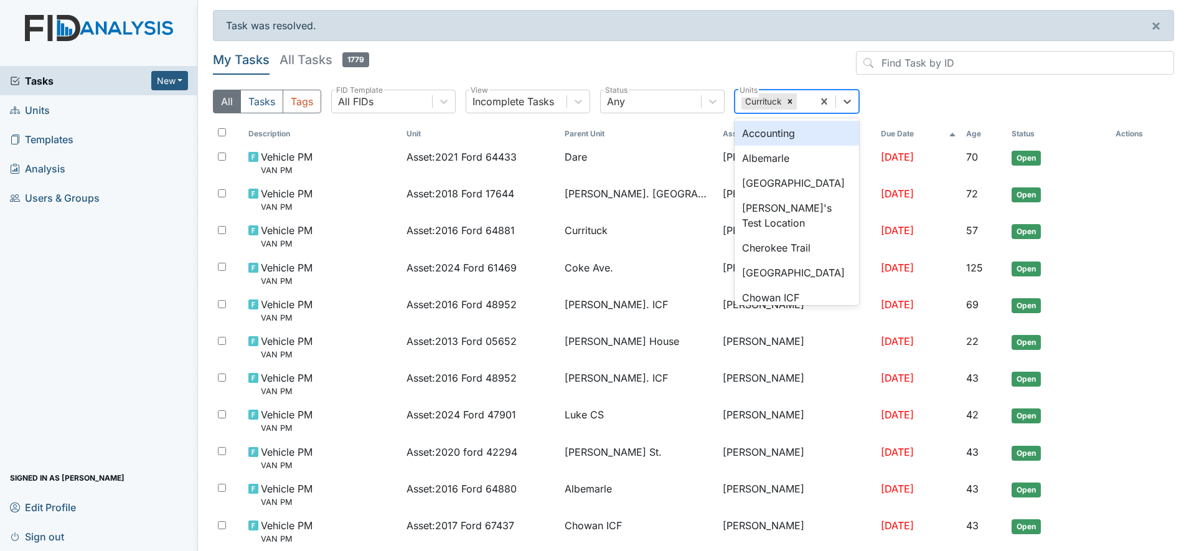
click at [761, 101] on div "Currituck" at bounding box center [762, 101] width 42 height 16
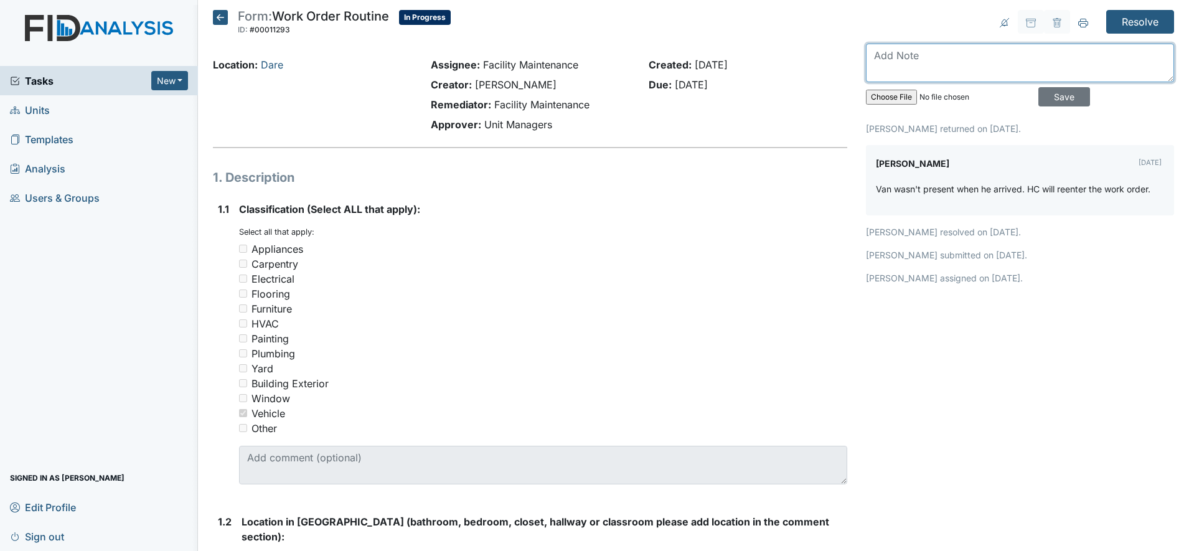
click at [868, 55] on textarea at bounding box center [1020, 63] width 308 height 39
type textarea "need an gps installed in van"
drag, startPoint x: 1182, startPoint y: 541, endPoint x: 888, endPoint y: 409, distance: 322.1
click at [1160, 92] on div "need an gps installed in van Save" at bounding box center [1020, 78] width 308 height 68
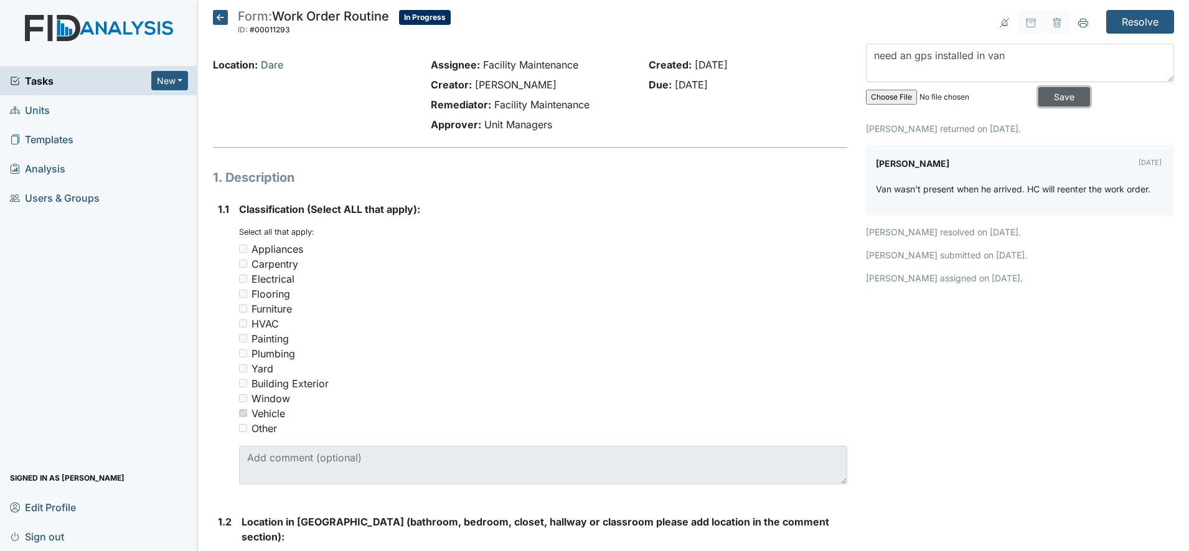
click at [1051, 95] on input "Save" at bounding box center [1064, 96] width 52 height 19
